Goal: Task Accomplishment & Management: Use online tool/utility

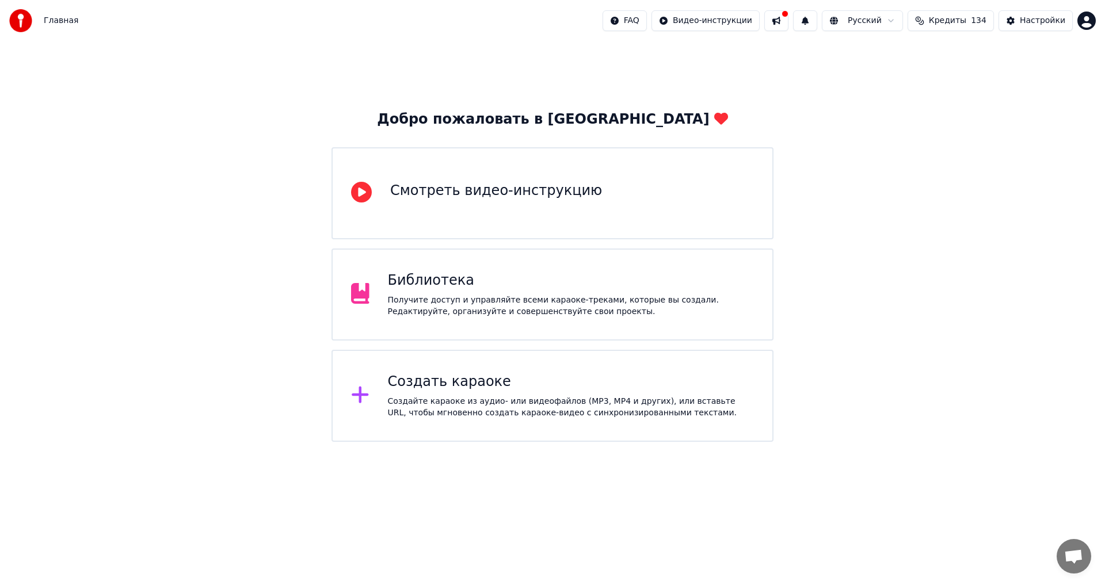
click at [518, 295] on div "Получите доступ и управляйте всеми караоке-треками, которые вы создали. Редакти…" at bounding box center [571, 306] width 367 height 23
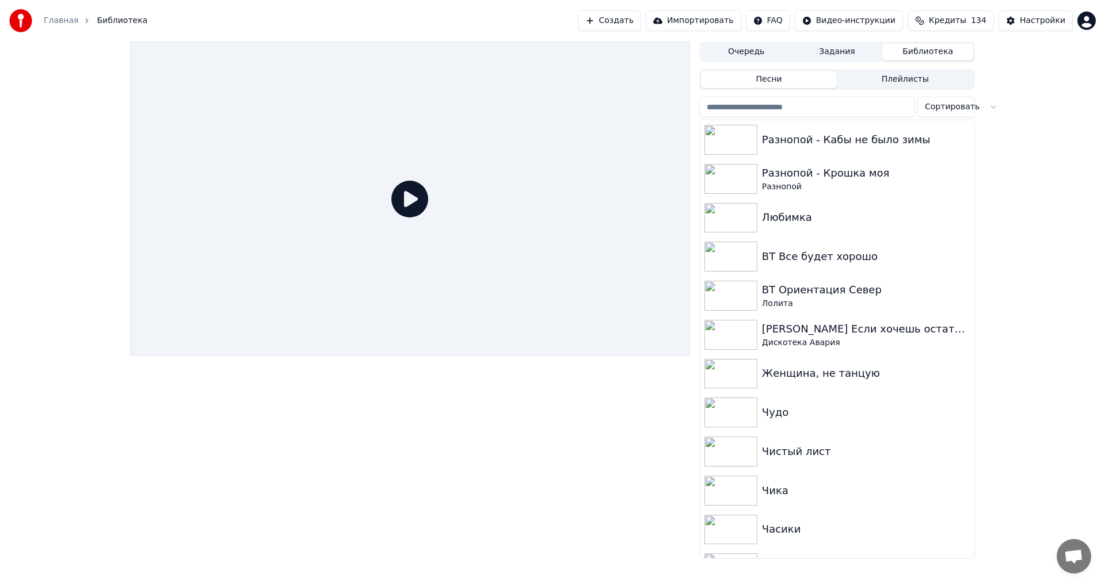
click at [830, 109] on input "search" at bounding box center [807, 107] width 216 height 21
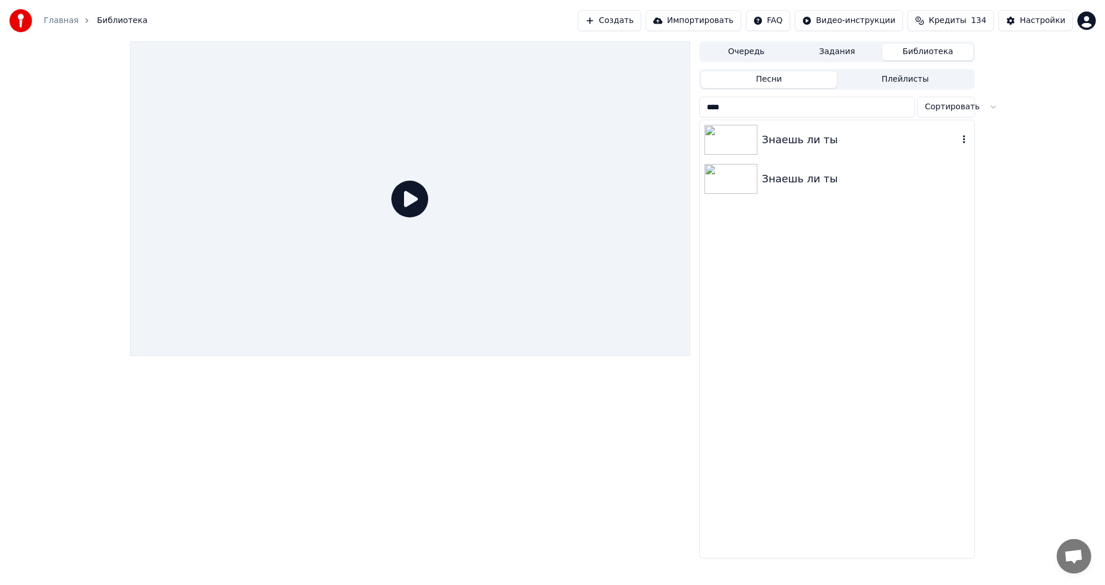
type input "****"
click at [827, 146] on div "Знаешь ли ты" at bounding box center [860, 140] width 196 height 16
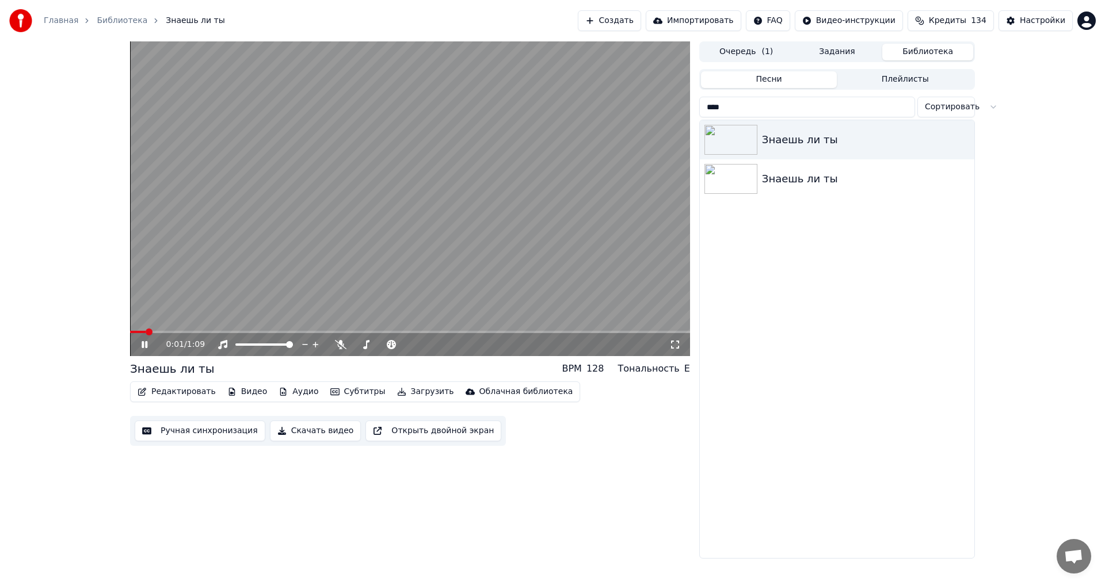
click at [336, 336] on div "0:01 / 1:09" at bounding box center [410, 344] width 560 height 23
click at [341, 341] on icon at bounding box center [341, 344] width 12 height 9
click at [173, 425] on button "Ручная синхронизация" at bounding box center [200, 431] width 131 height 21
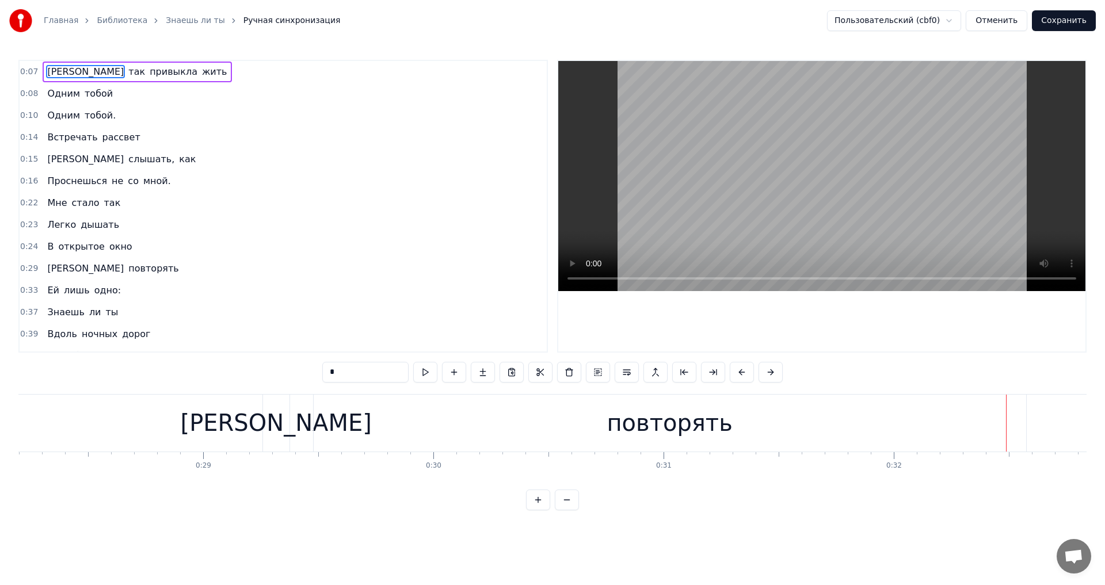
scroll to position [0, 6456]
click at [639, 436] on div "повторять" at bounding box center [706, 423] width 713 height 57
type input "*********"
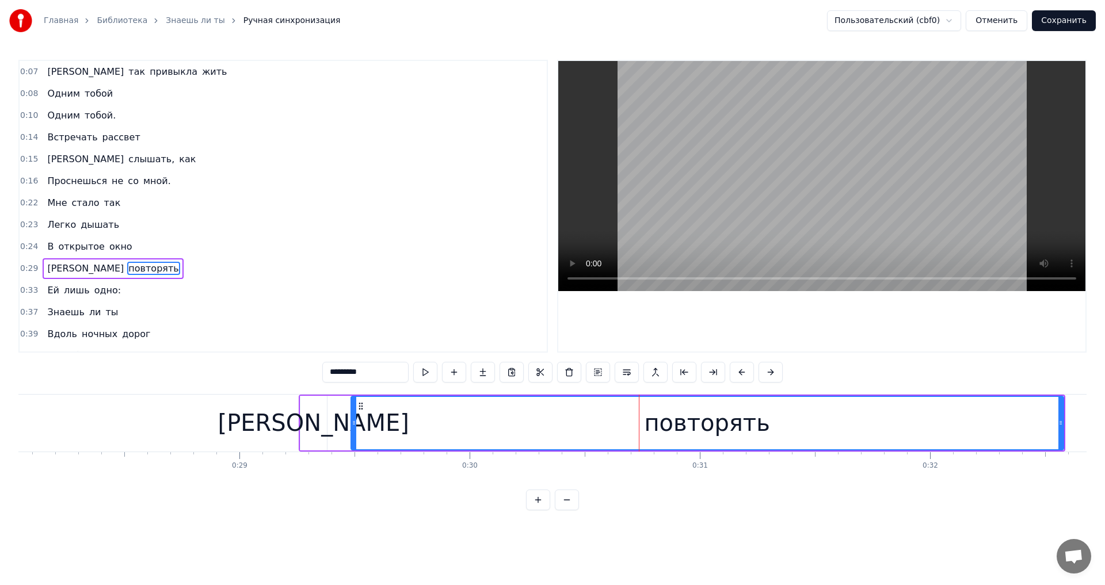
scroll to position [62, 0]
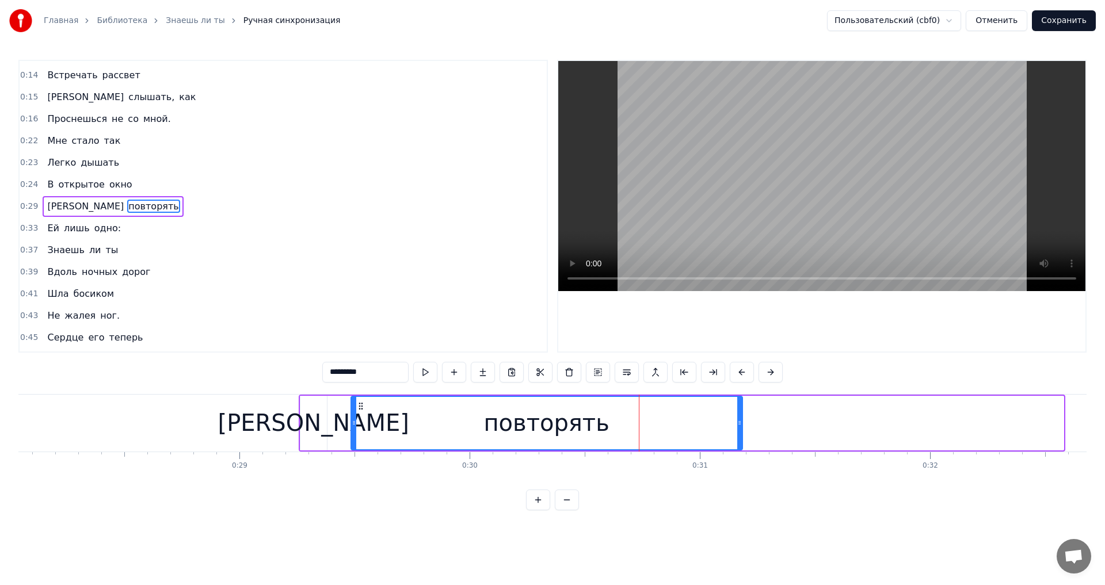
drag, startPoint x: 1061, startPoint y: 425, endPoint x: 741, endPoint y: 423, distance: 320.6
click at [741, 423] on icon at bounding box center [739, 422] width 5 height 9
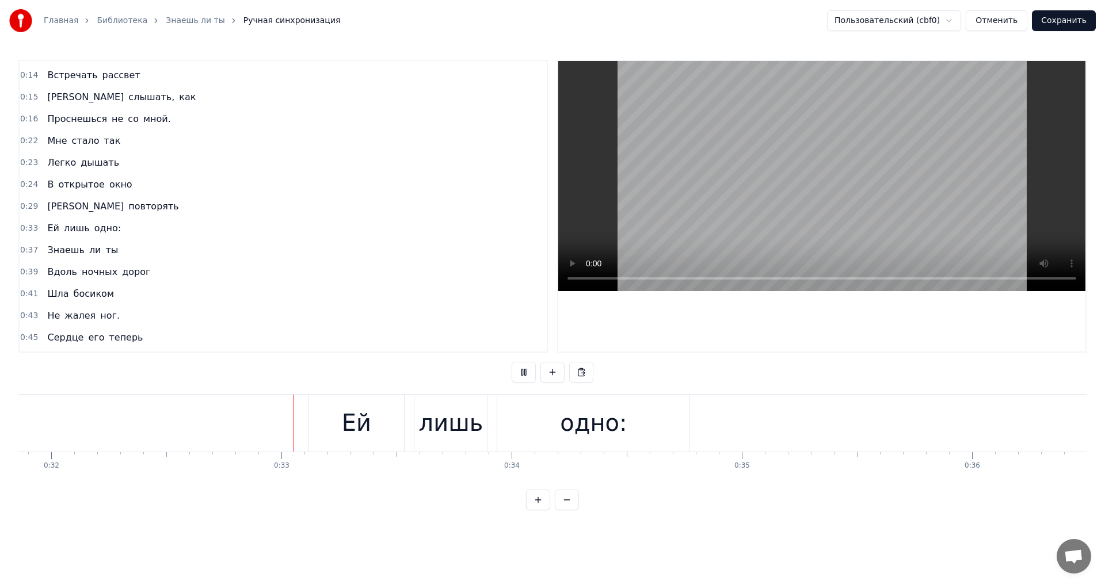
scroll to position [0, 7418]
click at [1064, 24] on button "Сохранить" at bounding box center [1064, 20] width 64 height 21
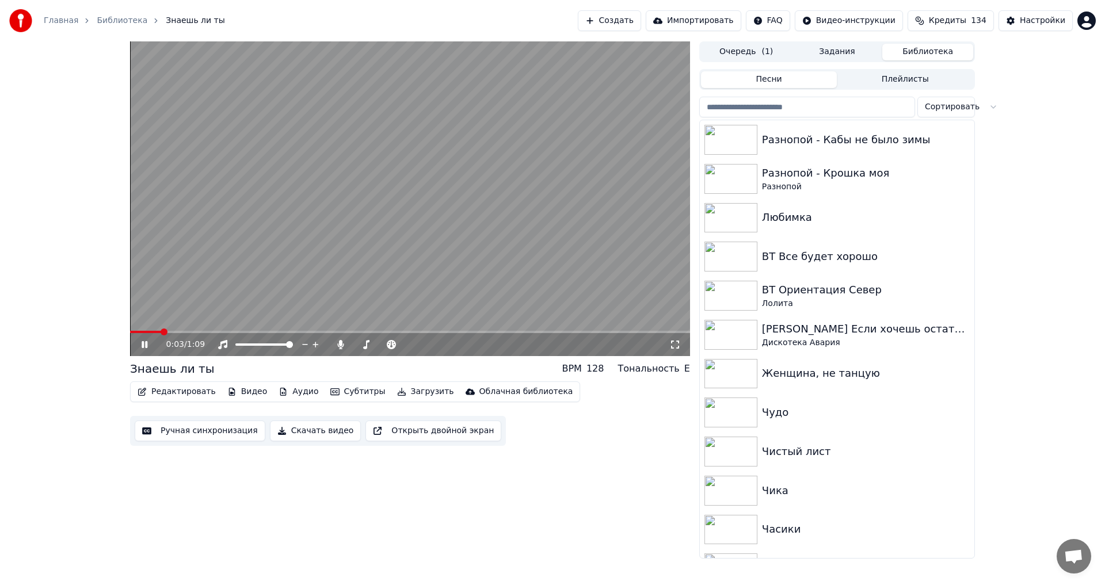
click at [265, 257] on video at bounding box center [410, 198] width 560 height 315
click at [294, 436] on button "Скачать видео" at bounding box center [316, 431] width 92 height 21
